Goal: Find specific page/section: Find specific page/section

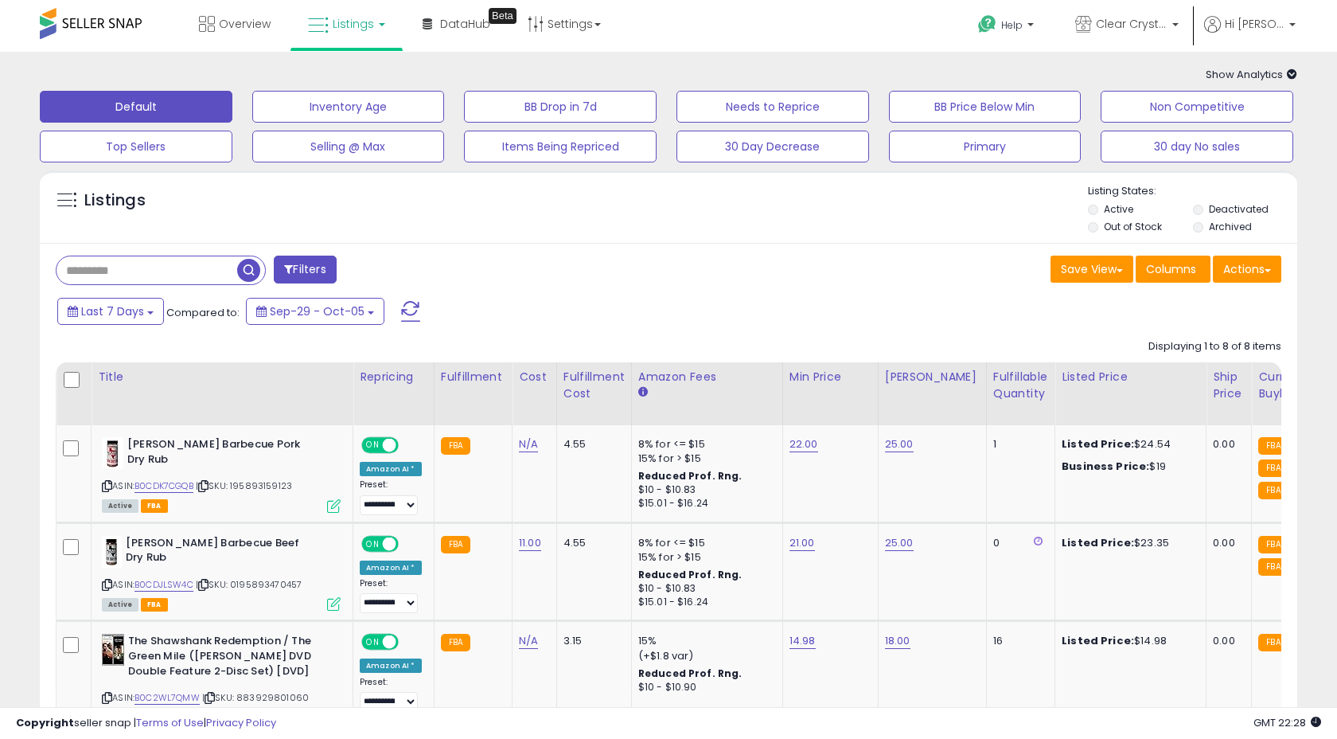
click at [376, 30] on link "Listings" at bounding box center [346, 24] width 101 height 48
click at [363, 134] on icon at bounding box center [361, 139] width 84 height 24
